Goal: Transaction & Acquisition: Purchase product/service

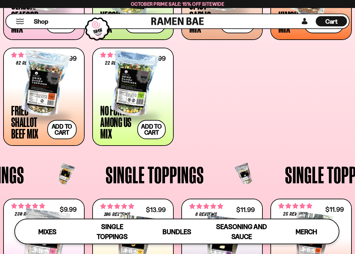
scroll to position [318, 0]
type input "**********"
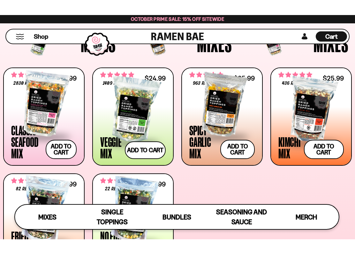
scroll to position [220, 0]
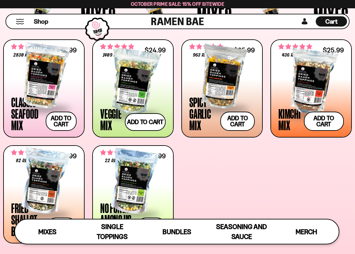
click at [128, 76] on div at bounding box center [133, 82] width 66 height 64
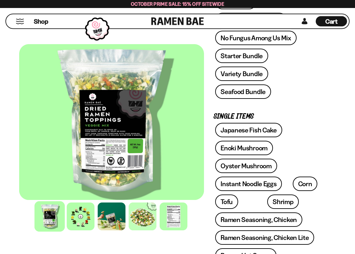
scroll to position [202, 0]
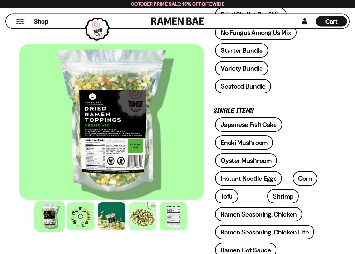
click at [172, 217] on div at bounding box center [174, 216] width 28 height 28
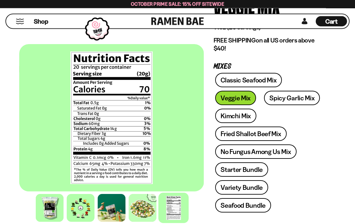
scroll to position [82, 0]
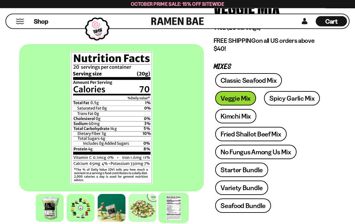
click at [271, 79] on link "Classic Seafood Mix" at bounding box center [248, 80] width 67 height 14
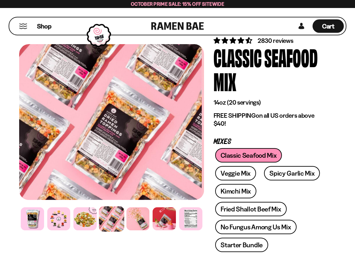
scroll to position [34, 0]
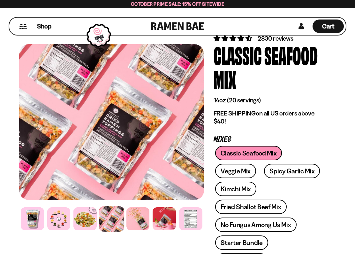
click at [192, 214] on div at bounding box center [190, 218] width 23 height 23
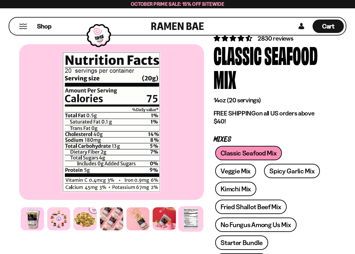
click at [298, 172] on link "Spicy Garlic Mix" at bounding box center [292, 171] width 56 height 14
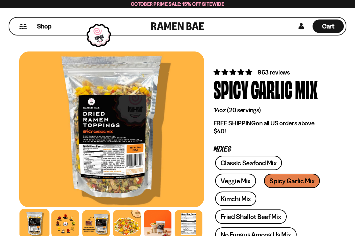
click at [192, 226] on div at bounding box center [188, 223] width 27 height 27
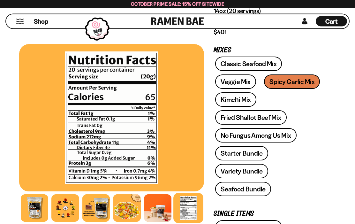
scroll to position [99, 0]
click at [247, 98] on link "Kimchi Mix" at bounding box center [235, 99] width 41 height 14
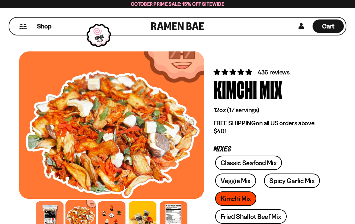
click at [177, 213] on div at bounding box center [174, 215] width 28 height 28
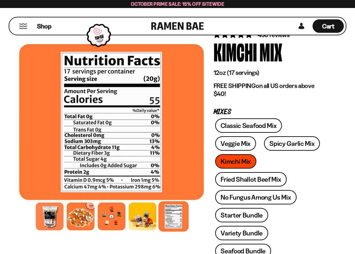
scroll to position [40, 0]
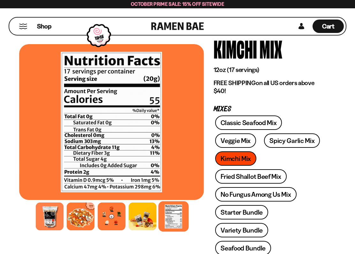
click at [291, 193] on link "No Fungus Among Us Mix" at bounding box center [255, 194] width 81 height 14
